Goal: Book appointment/travel/reservation

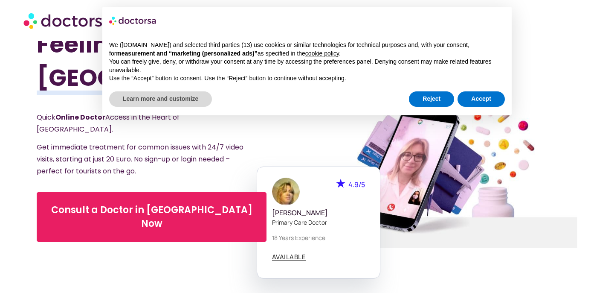
scroll to position [3, 0]
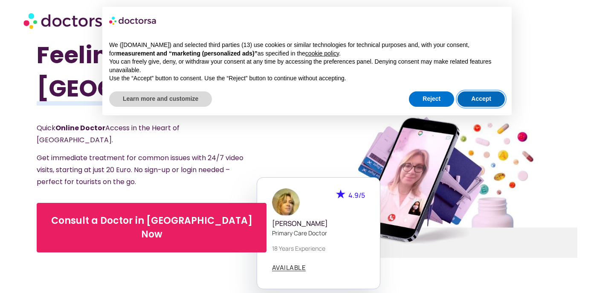
click at [478, 98] on button "Accept" at bounding box center [481, 98] width 47 height 15
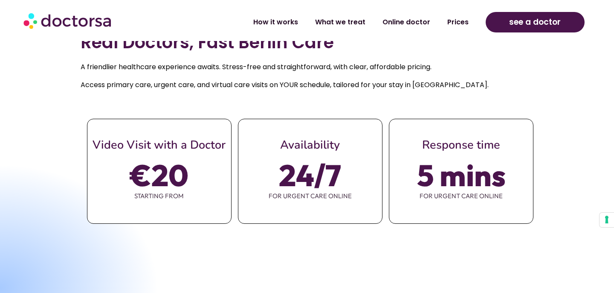
scroll to position [309, 0]
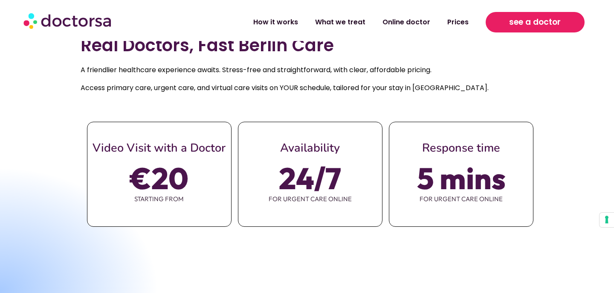
click at [514, 26] on span "see a doctor" at bounding box center [535, 22] width 52 height 14
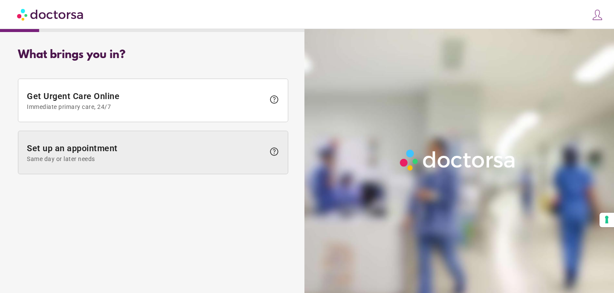
click at [126, 158] on span "Same day or later needs" at bounding box center [146, 158] width 238 height 7
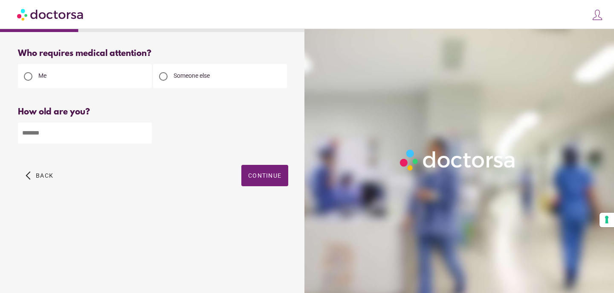
click at [166, 78] on div at bounding box center [163, 76] width 9 height 9
click at [59, 141] on input "number" at bounding box center [85, 132] width 134 height 21
type input "**"
click at [114, 171] on div "arrow_back_ios Back Continue" at bounding box center [153, 182] width 270 height 34
click at [281, 179] on span "Continue" at bounding box center [264, 175] width 33 height 7
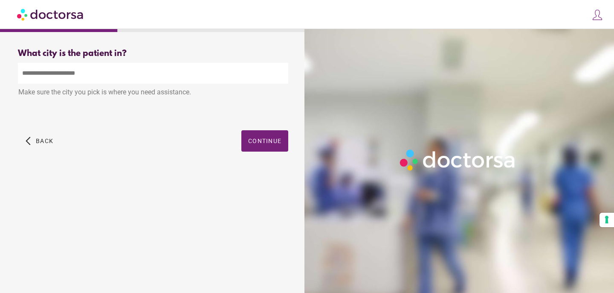
click at [42, 79] on input "text" at bounding box center [153, 73] width 270 height 21
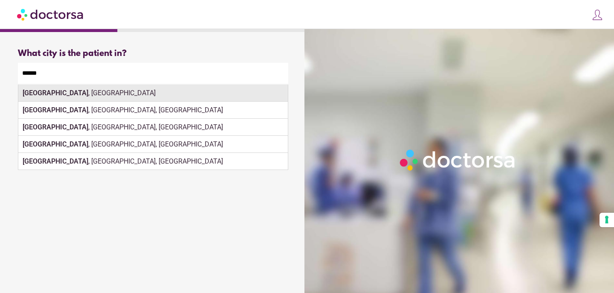
click at [71, 92] on div "[GEOGRAPHIC_DATA] , [GEOGRAPHIC_DATA]" at bounding box center [153, 92] width 270 height 17
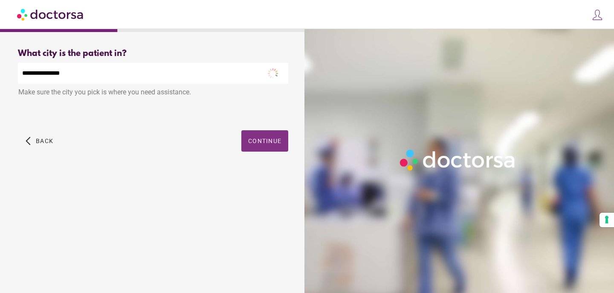
click at [254, 139] on span "Continue" at bounding box center [264, 140] width 33 height 7
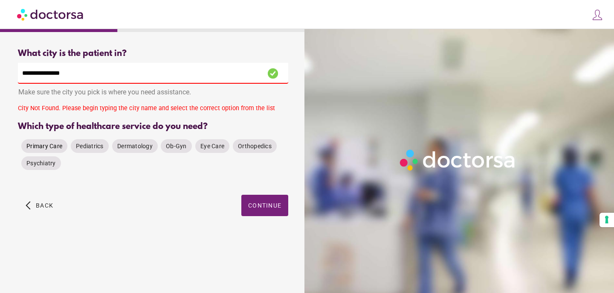
click at [40, 147] on span "Primary Care" at bounding box center [44, 145] width 36 height 7
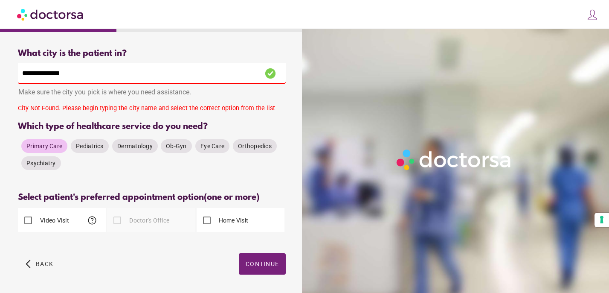
click at [60, 71] on input "**********" at bounding box center [152, 73] width 268 height 21
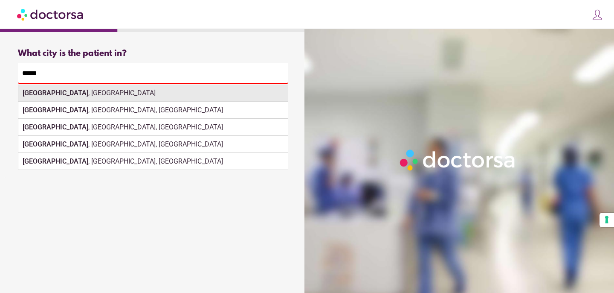
click at [35, 93] on strong "[GEOGRAPHIC_DATA]" at bounding box center [56, 93] width 66 height 8
type input "**********"
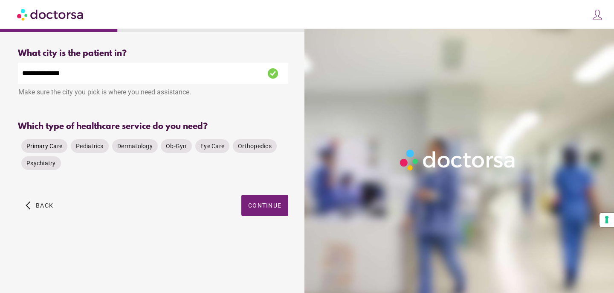
click at [49, 145] on span "Primary Care" at bounding box center [44, 145] width 36 height 7
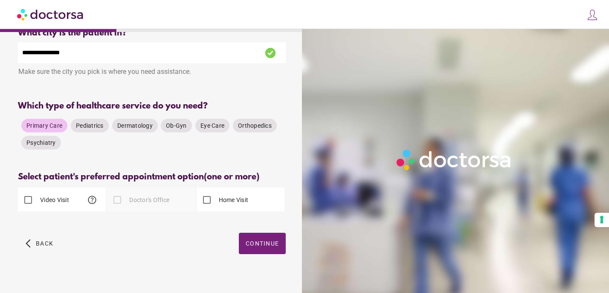
scroll to position [30, 0]
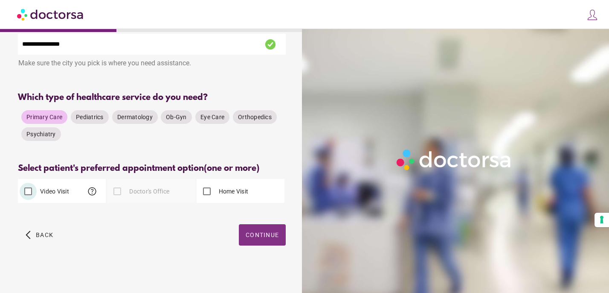
click at [283, 232] on span "button" at bounding box center [262, 234] width 47 height 21
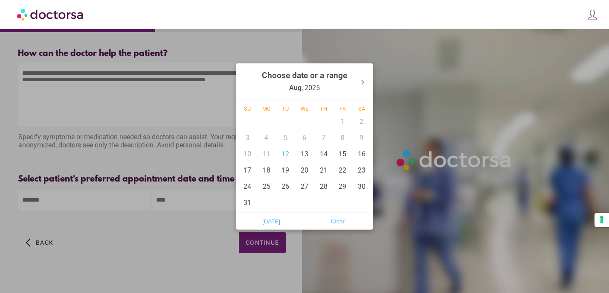
click at [60, 207] on body "**********" at bounding box center [304, 150] width 609 height 300
click at [302, 153] on div "13" at bounding box center [304, 153] width 19 height 16
type input "******"
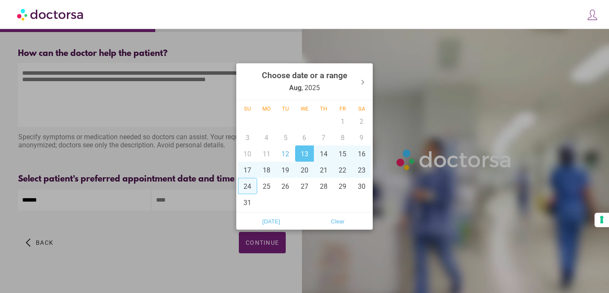
click at [176, 206] on div at bounding box center [304, 146] width 609 height 293
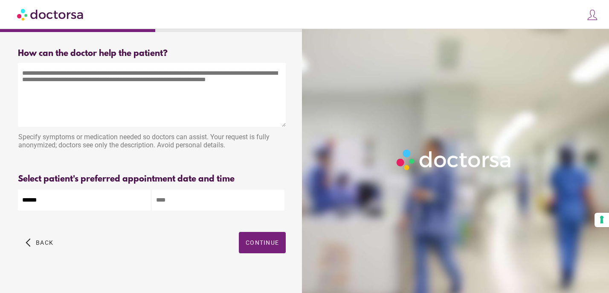
click at [196, 203] on input "text" at bounding box center [218, 199] width 133 height 21
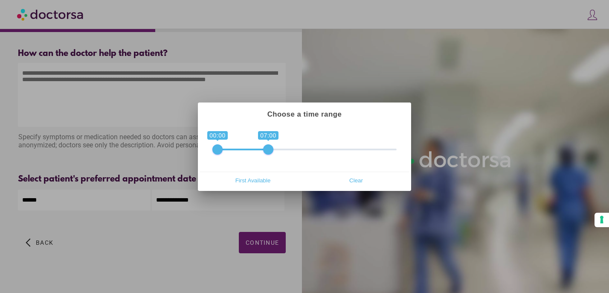
drag, startPoint x: 392, startPoint y: 145, endPoint x: 271, endPoint y: 140, distance: 121.2
click at [271, 140] on span "0 1 00:00 07:00 00:00 — 07:00" at bounding box center [304, 143] width 184 height 21
drag, startPoint x: 269, startPoint y: 147, endPoint x: 308, endPoint y: 148, distance: 38.8
click at [308, 148] on span at bounding box center [304, 149] width 10 height 10
drag, startPoint x: 214, startPoint y: 153, endPoint x: 243, endPoint y: 152, distance: 29.0
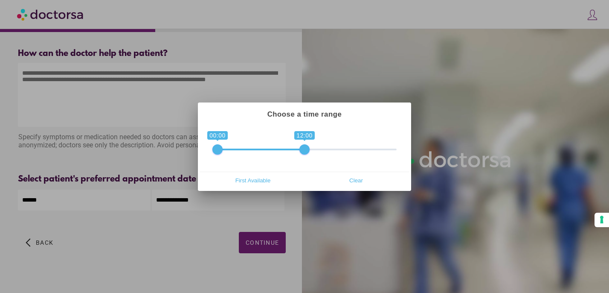
click at [247, 152] on span "0 1 00:00 12:00 00:00 — 12:00" at bounding box center [304, 143] width 184 height 21
drag, startPoint x: 218, startPoint y: 152, endPoint x: 276, endPoint y: 152, distance: 58.0
click at [276, 152] on span at bounding box center [275, 149] width 10 height 10
drag, startPoint x: 275, startPoint y: 151, endPoint x: 282, endPoint y: 151, distance: 6.4
click at [282, 151] on span at bounding box center [283, 149] width 10 height 10
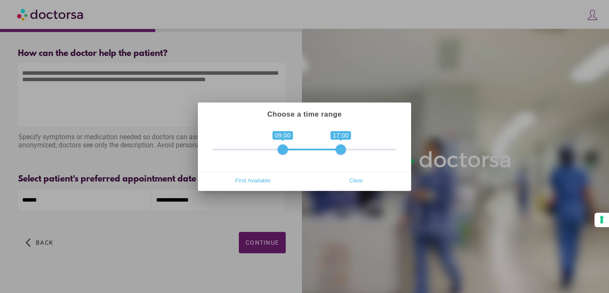
type input "**********"
drag, startPoint x: 302, startPoint y: 150, endPoint x: 332, endPoint y: 147, distance: 30.0
click at [332, 147] on span at bounding box center [333, 149] width 10 height 10
click at [281, 216] on div at bounding box center [304, 146] width 609 height 293
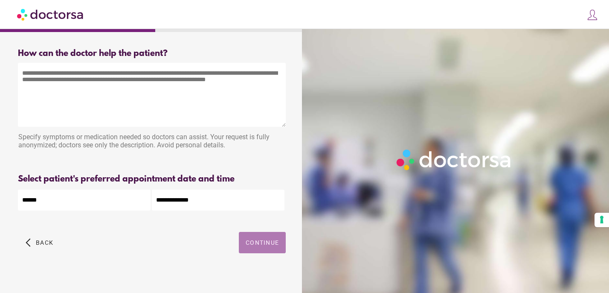
click at [259, 244] on span "Continue" at bounding box center [262, 242] width 33 height 7
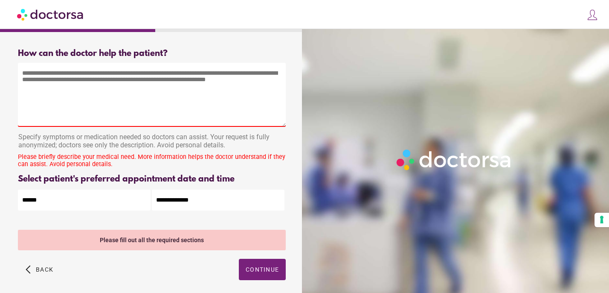
click at [93, 92] on textarea at bounding box center [152, 95] width 268 height 64
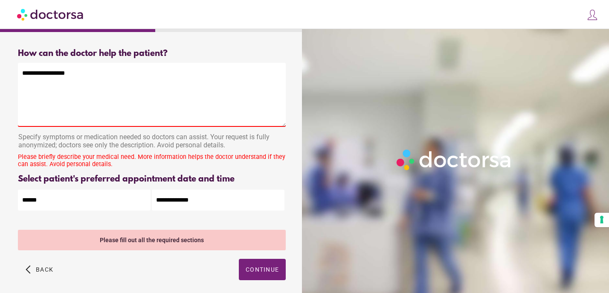
click at [58, 72] on textarea "**********" at bounding box center [152, 95] width 268 height 64
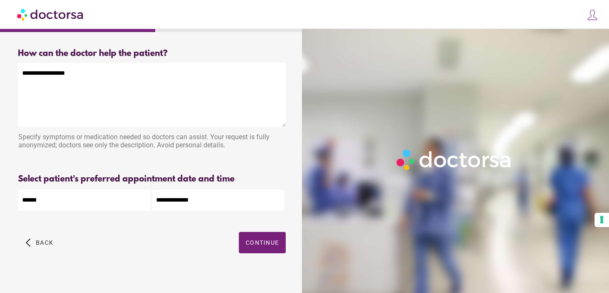
paste textarea "**********"
type textarea "**********"
click at [268, 239] on span "Continue" at bounding box center [262, 242] width 33 height 7
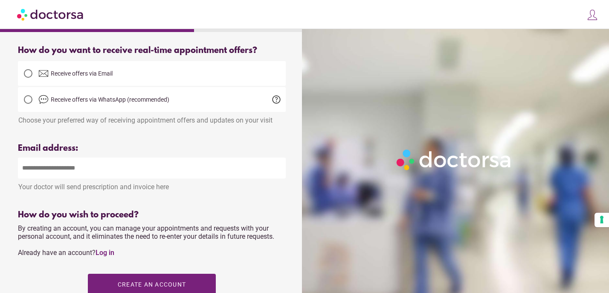
scroll to position [339, 0]
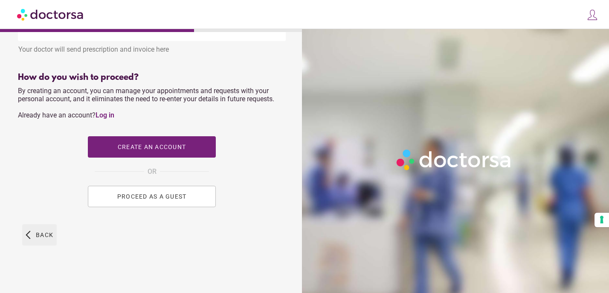
click at [33, 236] on span "button" at bounding box center [39, 234] width 35 height 21
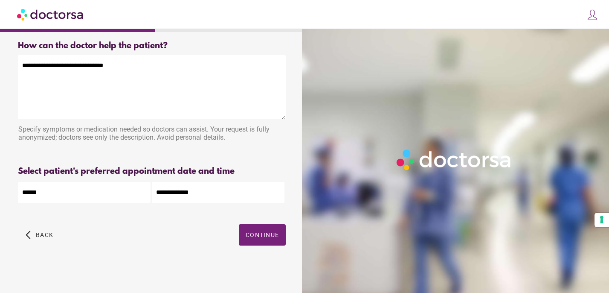
scroll to position [0, 0]
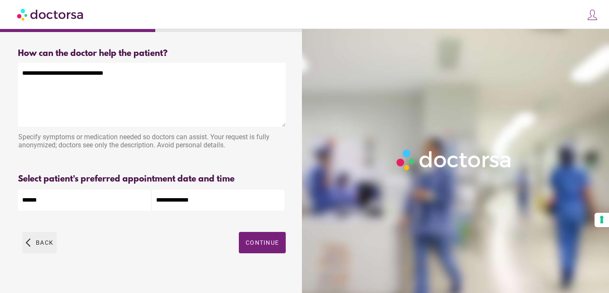
click at [35, 238] on span "button" at bounding box center [39, 242] width 35 height 21
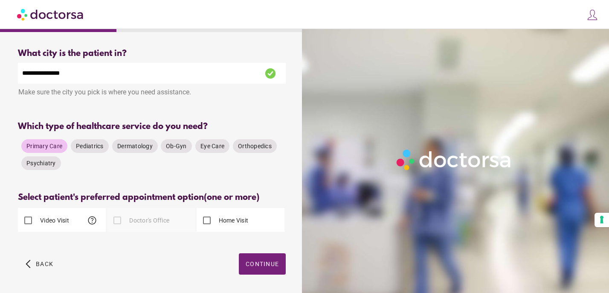
click at [92, 221] on span "help" at bounding box center [92, 220] width 10 height 10
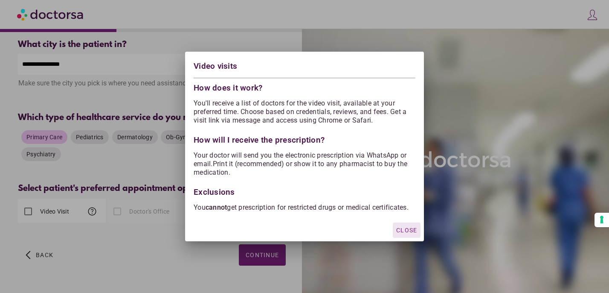
scroll to position [10, 0]
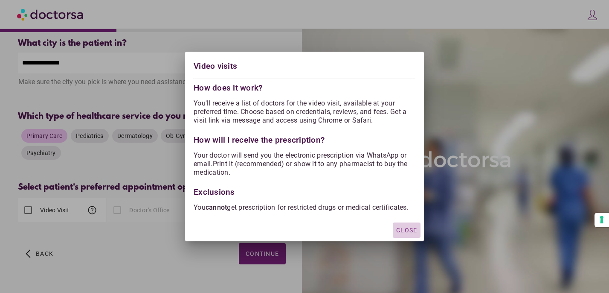
click at [401, 231] on span "Close" at bounding box center [406, 230] width 21 height 7
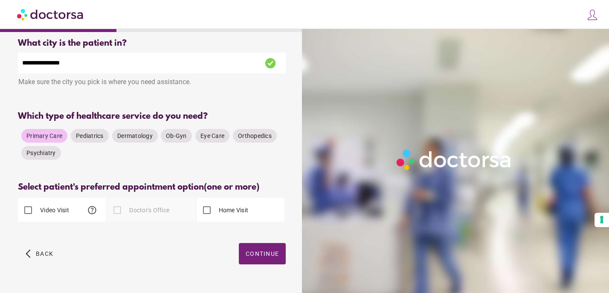
scroll to position [30, 0]
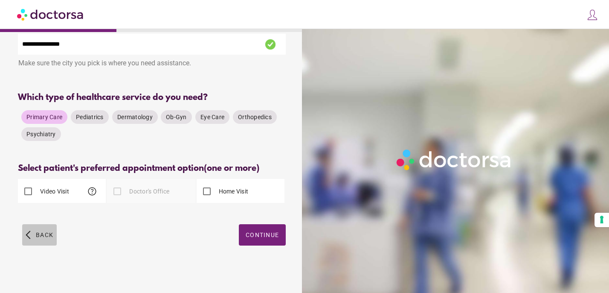
click at [35, 238] on span "button" at bounding box center [39, 234] width 35 height 21
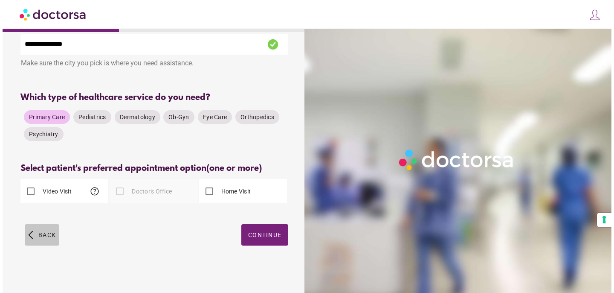
scroll to position [0, 0]
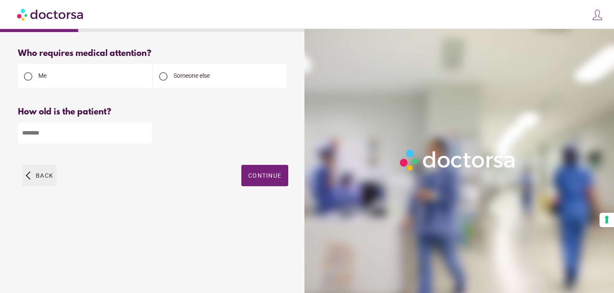
click at [44, 175] on span "Back" at bounding box center [44, 175] width 17 height 7
